Goal: Task Accomplishment & Management: Manage account settings

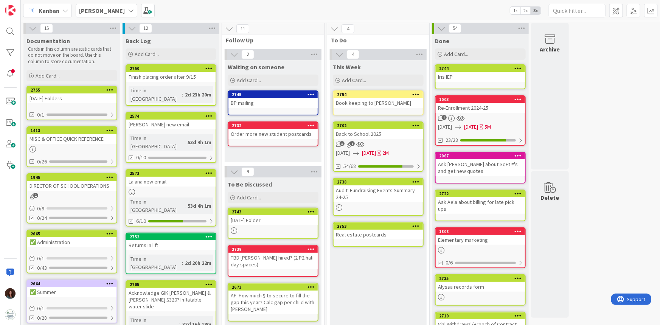
click at [84, 10] on b "[PERSON_NAME]" at bounding box center [102, 11] width 46 height 8
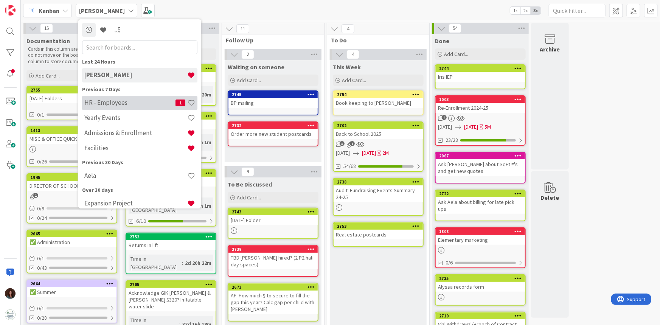
click at [127, 103] on h4 "HR - Employees" at bounding box center [129, 103] width 91 height 8
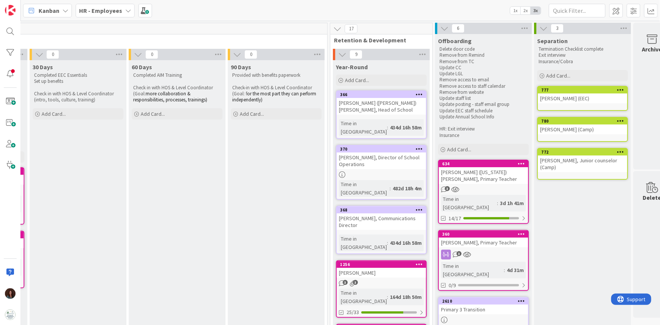
scroll to position [0, 925]
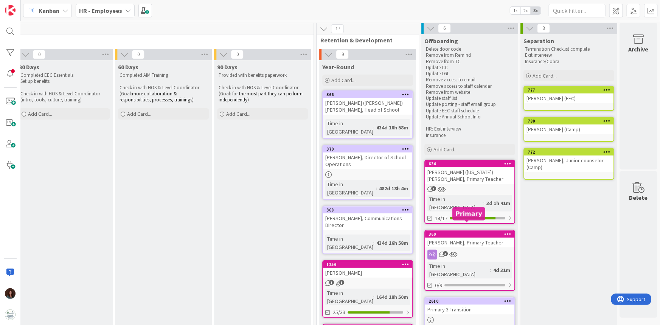
click at [470, 238] on div "[PERSON_NAME], Primary Teacher" at bounding box center [469, 243] width 89 height 10
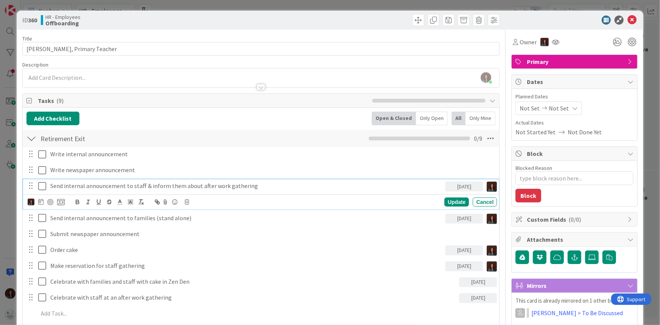
click at [67, 182] on p "Send internal announcement to staff & inform them about after work gathering" at bounding box center [246, 186] width 392 height 9
click at [40, 203] on icon at bounding box center [40, 202] width 5 height 6
type textarea "x"
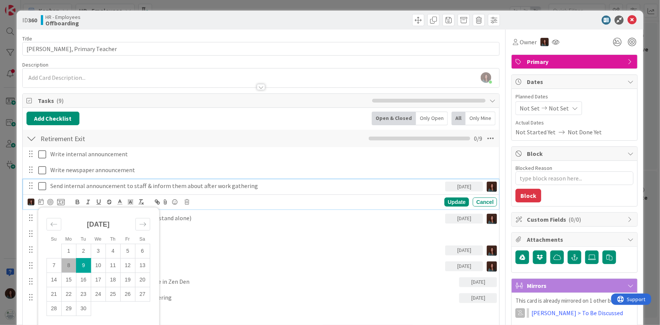
click at [70, 261] on td "8" at bounding box center [68, 265] width 15 height 14
type input "[DATE]"
type textarea "x"
click at [445, 199] on div "Update" at bounding box center [457, 202] width 25 height 9
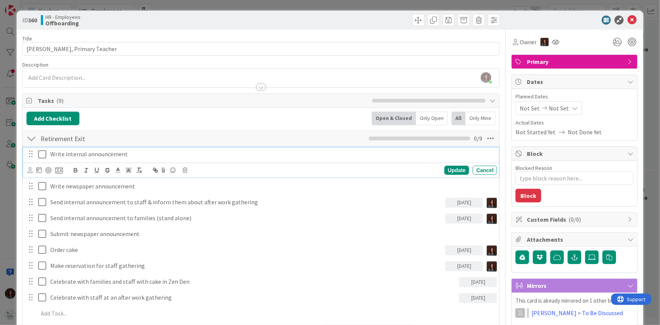
click at [50, 153] on p "Write internal announcement" at bounding box center [272, 154] width 444 height 9
click at [37, 170] on icon at bounding box center [38, 170] width 5 height 6
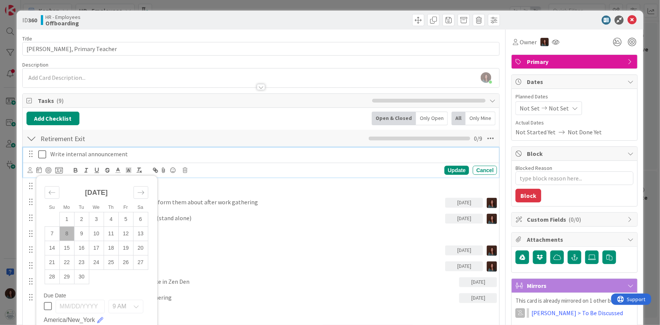
click at [67, 235] on td "8" at bounding box center [66, 234] width 15 height 14
type input "[DATE]"
type textarea "x"
click at [454, 170] on div "Update" at bounding box center [457, 170] width 25 height 9
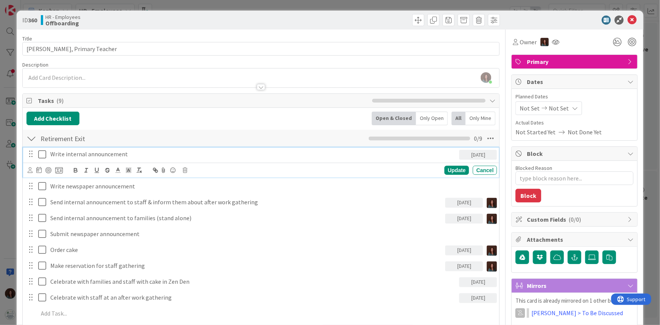
click at [137, 154] on p "Write internal announcement" at bounding box center [253, 154] width 406 height 9
click at [460, 172] on div "Update" at bounding box center [457, 170] width 25 height 9
click at [181, 150] on p "Write internal announcement for families & staff" at bounding box center [253, 154] width 406 height 9
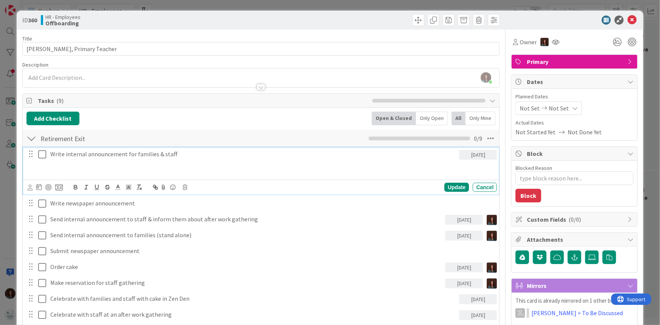
click at [92, 164] on p at bounding box center [253, 163] width 406 height 9
click at [90, 168] on p at bounding box center [253, 171] width 406 height 9
click at [30, 188] on icon at bounding box center [30, 188] width 5 height 6
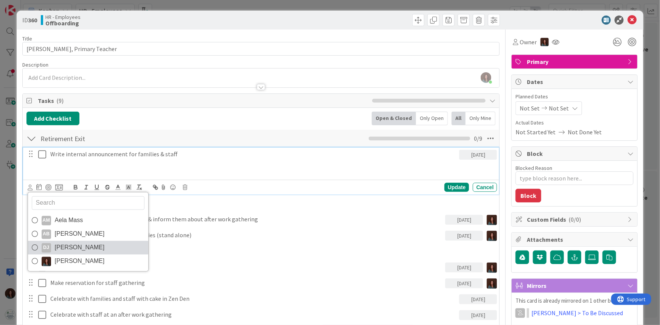
click at [59, 246] on span "[PERSON_NAME]" at bounding box center [80, 247] width 50 height 11
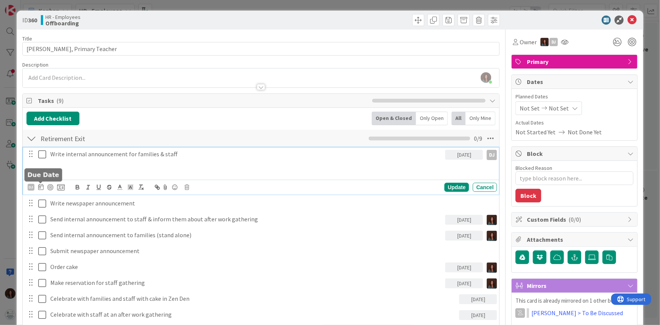
click at [41, 188] on icon at bounding box center [40, 187] width 5 height 6
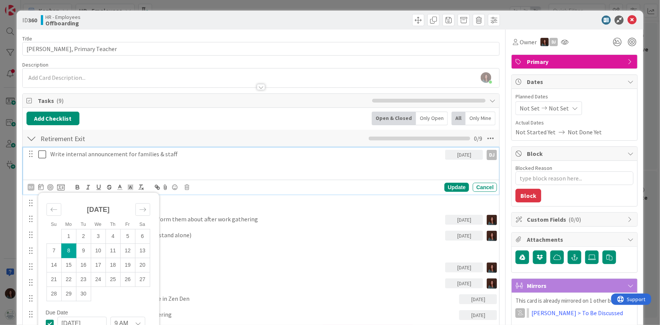
click at [66, 249] on td "8" at bounding box center [68, 251] width 15 height 14
click at [106, 170] on p at bounding box center [246, 171] width 392 height 9
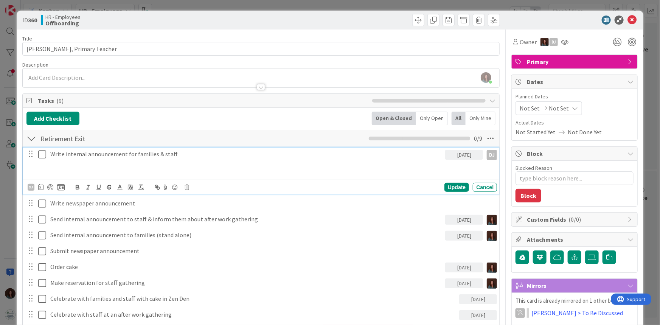
click at [63, 155] on p "Write internal announcement for families & staff" at bounding box center [246, 154] width 392 height 9
click at [261, 173] on p at bounding box center [246, 171] width 392 height 9
click at [460, 186] on div "Update" at bounding box center [457, 187] width 25 height 9
click at [85, 171] on p "Since [DATE]" at bounding box center [246, 171] width 392 height 9
click at [52, 170] on p "Since [DATE]" at bounding box center [246, 171] width 392 height 9
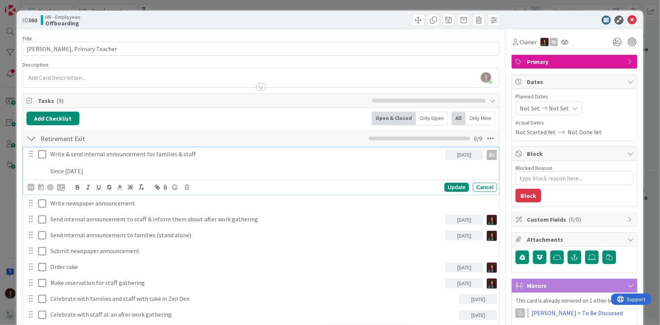
click at [90, 168] on p "Since [DATE]" at bounding box center [246, 171] width 392 height 9
click at [63, 164] on p at bounding box center [246, 163] width 392 height 9
click at [50, 172] on p "Since [DATE]" at bounding box center [246, 171] width 392 height 9
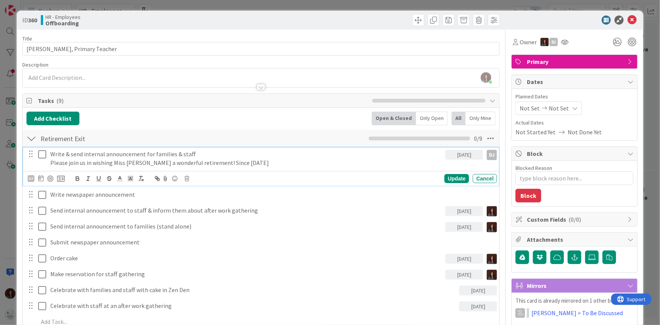
click at [256, 164] on p "Please join us in wishing Miss [PERSON_NAME] a wonderful retirement! Since [DAT…" at bounding box center [246, 163] width 392 height 9
click at [200, 162] on p "Please join us in wishing Miss [PERSON_NAME] a wonderful retirement! Since [DAT…" at bounding box center [246, 163] width 392 height 9
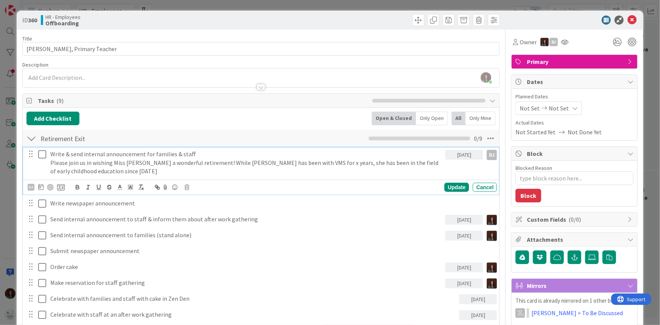
click at [117, 171] on p "Please join us in wishing Miss [PERSON_NAME] a wonderful retirement! While [PER…" at bounding box center [246, 167] width 392 height 17
click at [285, 162] on p "Please join us in wishing Miss [PERSON_NAME] a wonderful retirement! While [PER…" at bounding box center [246, 167] width 392 height 17
click at [311, 173] on p "Please join us in wishing Miss [PERSON_NAME] a wonderful retirement! While [PER…" at bounding box center [246, 167] width 392 height 17
drag, startPoint x: 287, startPoint y: 163, endPoint x: 279, endPoint y: 163, distance: 7.6
click at [279, 163] on p "Please join us in wishing Miss [PERSON_NAME] a wonderful retirement! While [PER…" at bounding box center [246, 167] width 392 height 17
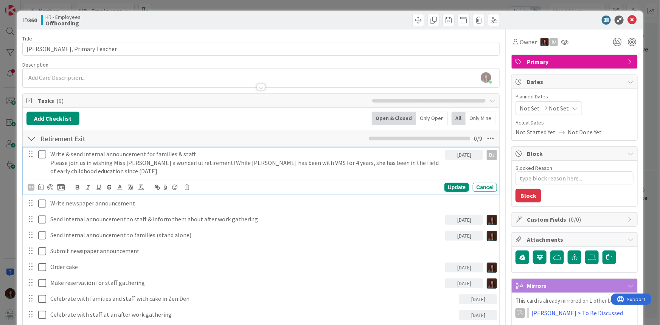
drag, startPoint x: 228, startPoint y: 162, endPoint x: 232, endPoint y: 165, distance: 4.8
click at [228, 162] on p "Please join us in wishing Miss [PERSON_NAME] a wonderful retirement! While [PER…" at bounding box center [246, 167] width 392 height 17
drag, startPoint x: 364, startPoint y: 162, endPoint x: 288, endPoint y: 167, distance: 76.6
click at [288, 162] on p "Please join us in wishing Miss [PERSON_NAME] a wonderful retirement! While [PER…" at bounding box center [246, 167] width 392 height 17
click at [289, 162] on p "Please join us in wishing Miss [PERSON_NAME] a wonderful retirement! While [PER…" at bounding box center [246, 167] width 392 height 17
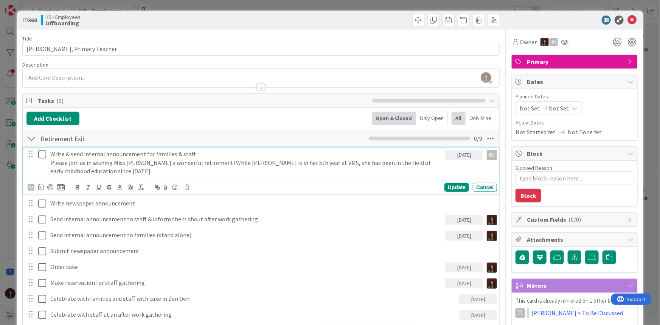
click at [314, 167] on p "Please join us in wishing Miss [PERSON_NAME] a wonderful retirement! While [PER…" at bounding box center [246, 167] width 392 height 17
click at [102, 169] on p "Please join us in wishing Miss [PERSON_NAME] a wonderful retirement! While [PER…" at bounding box center [246, 167] width 392 height 17
click at [164, 173] on p "Please join us in wishing Miss [PERSON_NAME] a wonderful retirement! While [PER…" at bounding box center [246, 167] width 392 height 17
click at [196, 161] on p "Please join us in wishing Miss [PERSON_NAME] a wonderful retirement! While [PER…" at bounding box center [246, 167] width 392 height 17
click at [151, 172] on p "Please join us in wishing Miss [PERSON_NAME] a wonderful retirement! While [PER…" at bounding box center [246, 167] width 392 height 17
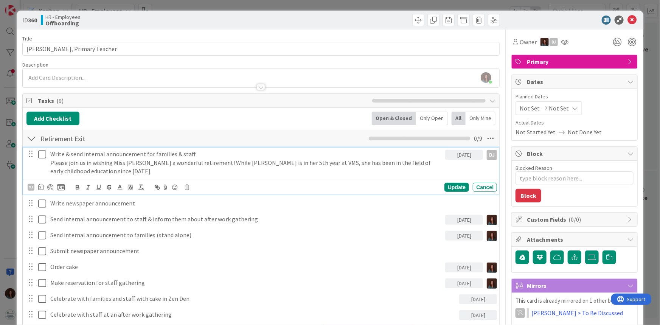
click at [199, 161] on p "Please join us in wishing Miss [PERSON_NAME] a wonderful retirement! While [PER…" at bounding box center [246, 167] width 392 height 17
click at [137, 173] on p "Please join us in wishing Miss [PERSON_NAME] a wonderful retirement! While [PER…" at bounding box center [246, 167] width 392 height 17
click at [109, 173] on p "Please join us in wishing Miss [PERSON_NAME] a wonderful retirement! While [PER…" at bounding box center [246, 167] width 392 height 17
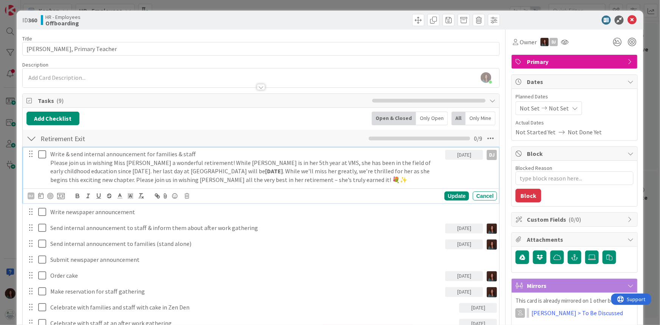
click at [82, 170] on p "Please join us in wishing Miss [PERSON_NAME] a wonderful retirement! While [PER…" at bounding box center [246, 172] width 392 height 26
click at [265, 182] on p "Please join us in wishing Miss [PERSON_NAME] a wonderful retirement! While [PER…" at bounding box center [246, 172] width 392 height 26
click at [92, 163] on p "Please join us in wishing Miss [PERSON_NAME] a wonderful retirement! While [PER…" at bounding box center [246, 172] width 392 height 26
click at [85, 162] on p "Please join us in wishing Miss [PERSON_NAME] a wonderful retirement! While [PER…" at bounding box center [246, 172] width 392 height 26
click at [262, 181] on p "Please join us in wishing Miss [PERSON_NAME] a wonderful retirement! While [PER…" at bounding box center [246, 172] width 392 height 26
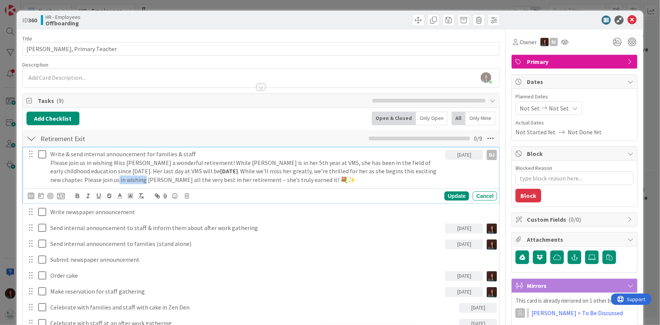
drag, startPoint x: 56, startPoint y: 180, endPoint x: 82, endPoint y: 177, distance: 26.7
click at [82, 177] on p "Please join us in wishing Miss [PERSON_NAME] a wonderful retirement! While [PER…" at bounding box center [246, 172] width 392 height 26
click at [158, 179] on p "Please join us in wishing Miss [PERSON_NAME] a wonderful retirement! While [PER…" at bounding box center [246, 172] width 392 height 26
click at [50, 162] on p "Please join us in wishing Miss [PERSON_NAME] a wonderful retirement! While [PER…" at bounding box center [246, 172] width 392 height 26
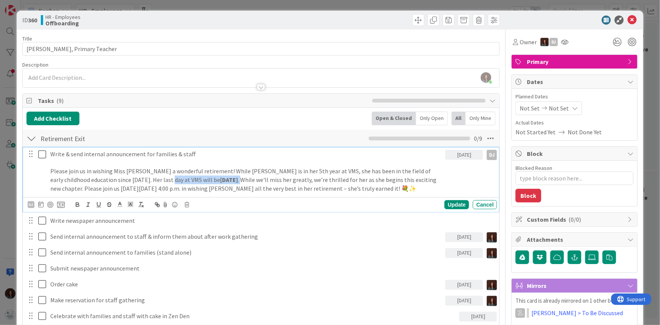
drag, startPoint x: 181, startPoint y: 179, endPoint x: 145, endPoint y: 177, distance: 36.4
click at [145, 176] on p "Please join us in wishing Miss [PERSON_NAME] a wonderful retirement! While [PER…" at bounding box center [246, 180] width 392 height 26
click at [75, 204] on icon "button" at bounding box center [77, 204] width 7 height 7
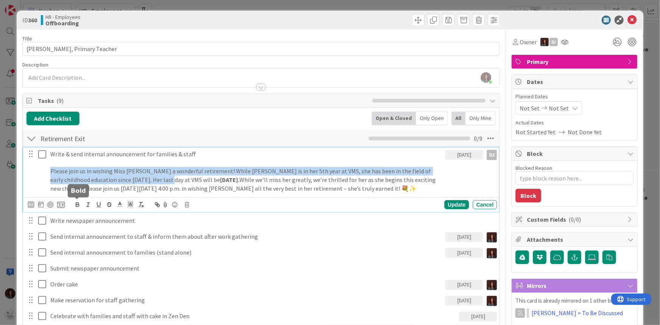
click at [75, 204] on icon "button" at bounding box center [77, 204] width 7 height 7
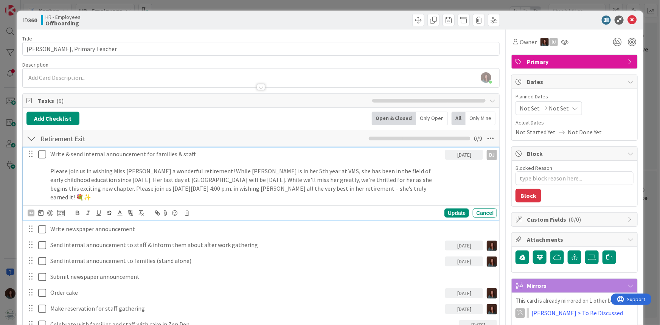
click at [380, 189] on p "Please join us in wishing Miss [PERSON_NAME] a wonderful retirement! While [PER…" at bounding box center [246, 184] width 392 height 34
click at [450, 209] on div "Update" at bounding box center [457, 213] width 25 height 9
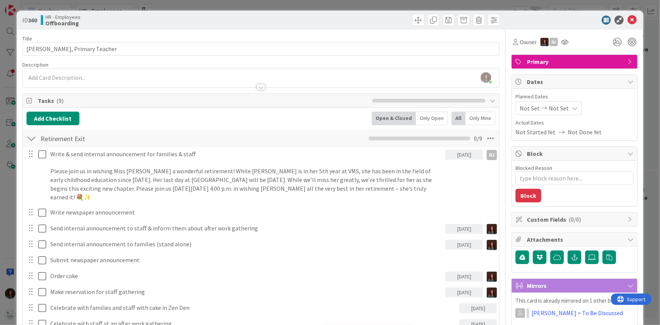
type textarea "x"
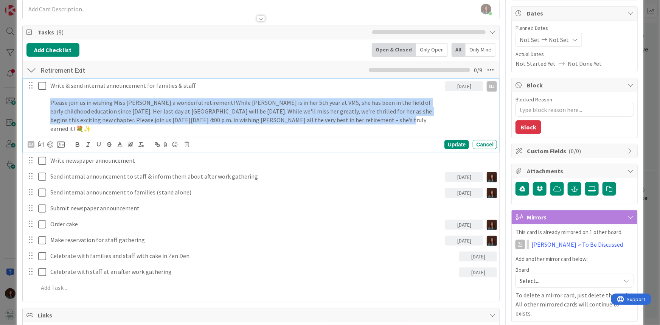
drag, startPoint x: 357, startPoint y: 120, endPoint x: 31, endPoint y: 104, distance: 326.2
click at [31, 104] on div "Write & send internal announcement for families & staff Please join us in wishi…" at bounding box center [261, 107] width 471 height 56
copy p "Please join us in wishing Miss [PERSON_NAME] a wonderful retirement! While [PER…"
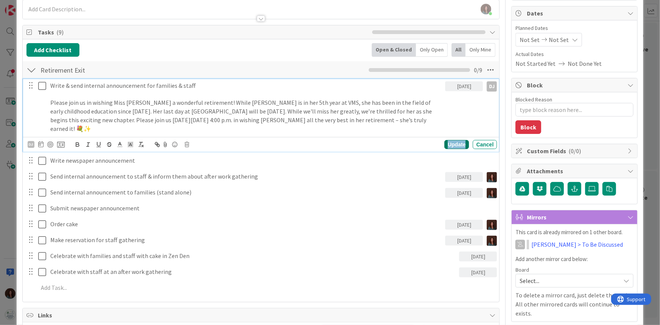
click at [450, 140] on div "Update" at bounding box center [457, 144] width 25 height 9
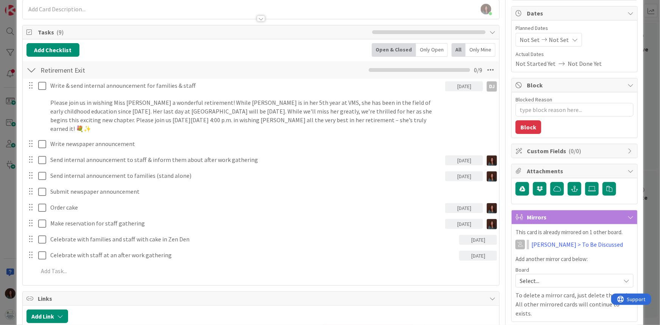
scroll to position [0, 0]
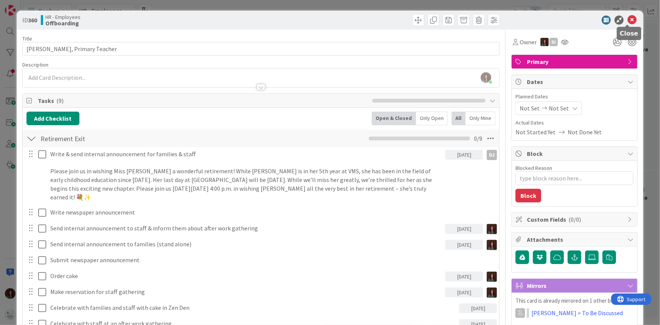
click at [628, 20] on icon at bounding box center [632, 20] width 9 height 9
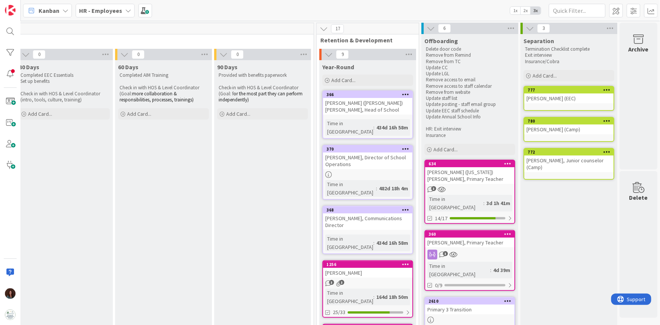
click at [121, 9] on div "HR - Employees" at bounding box center [105, 11] width 59 height 14
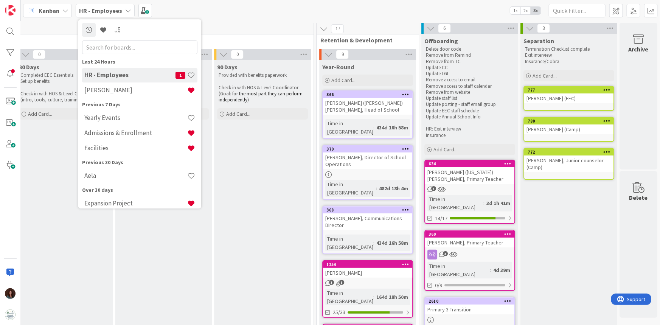
click at [149, 98] on div "HR - Employees 1 Rhiannon" at bounding box center [139, 83] width 115 height 30
click at [151, 93] on h4 "[PERSON_NAME]" at bounding box center [135, 90] width 103 height 8
